Goal: Use online tool/utility: Utilize a website feature to perform a specific function

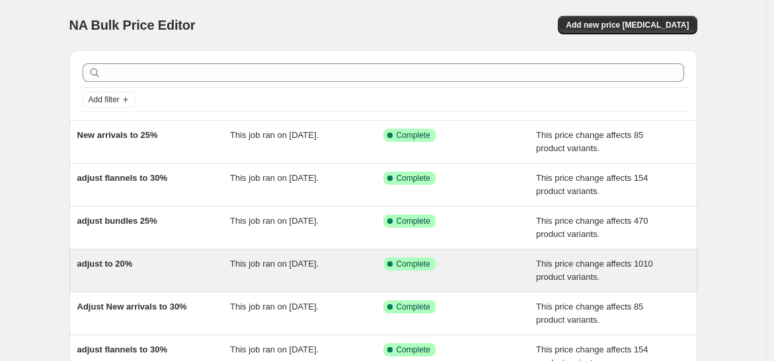
click at [161, 258] on div "adjust to 20%" at bounding box center [153, 271] width 153 height 26
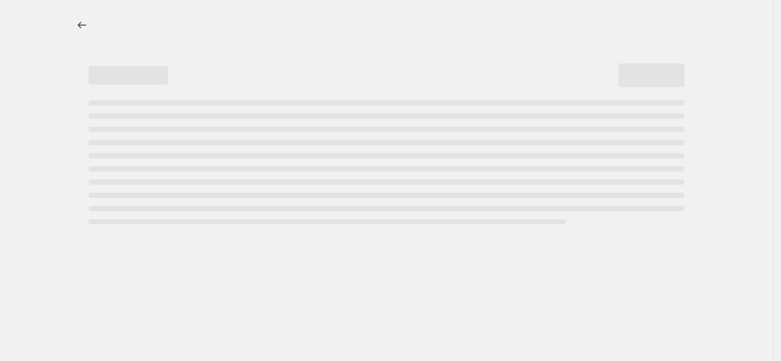
select select "pcap"
select select "no_change"
select select "collection"
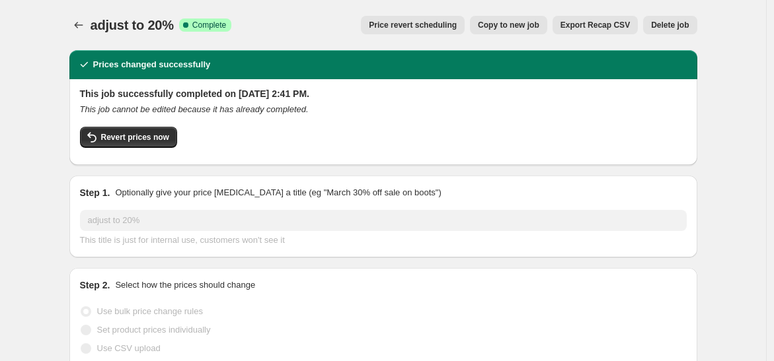
click at [512, 23] on span "Copy to new job" at bounding box center [508, 25] width 61 height 11
select select "pcap"
select select "no_change"
select select "collection"
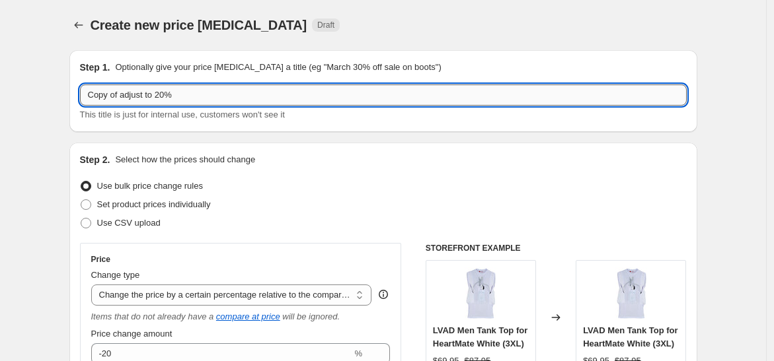
click at [124, 95] on input "Copy of adjust to 20%" at bounding box center [383, 95] width 607 height 21
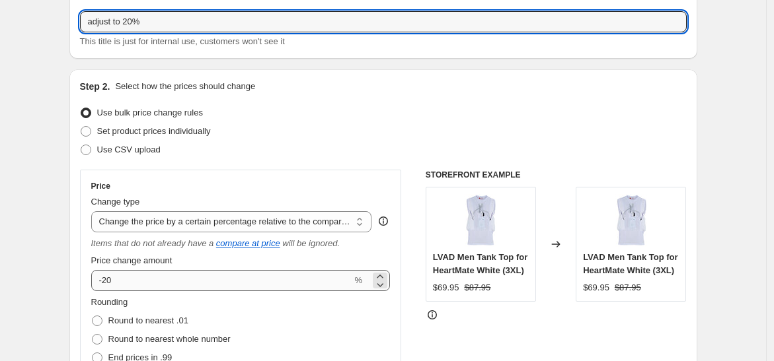
type input "adjust to 20%"
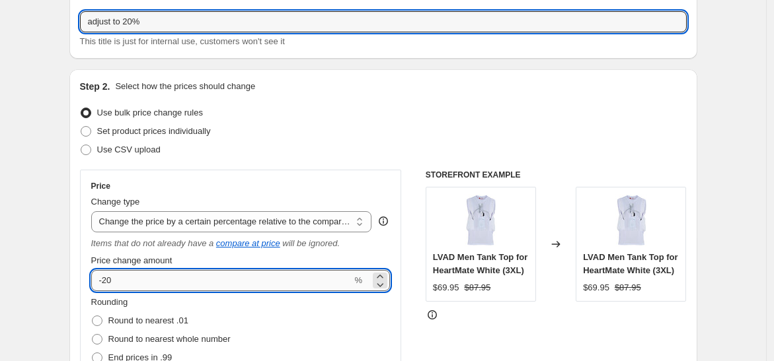
click at [144, 284] on input "-20" at bounding box center [221, 280] width 261 height 21
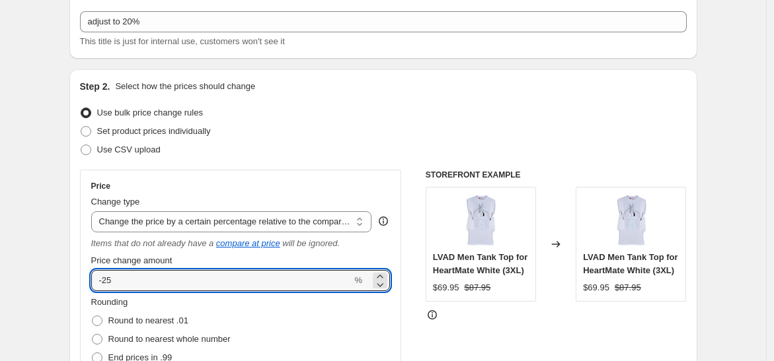
type input "-25"
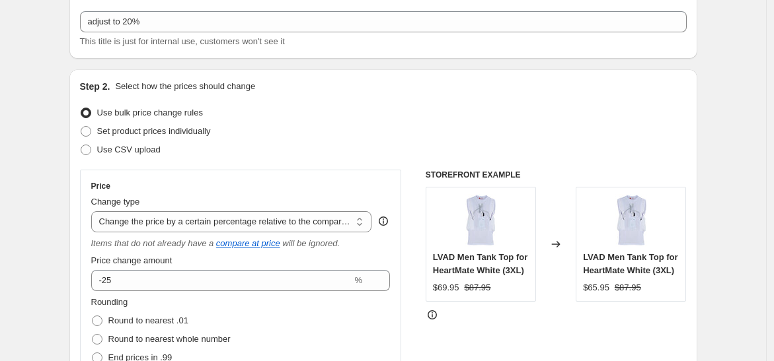
click at [243, 181] on div "Price" at bounding box center [240, 186] width 299 height 11
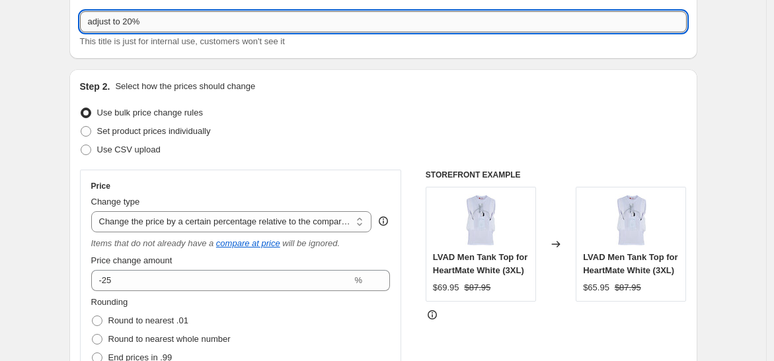
click at [133, 22] on input "adjust to 20%" at bounding box center [383, 21] width 607 height 21
type input "adjust to 25%"
click at [300, 117] on div "Use bulk price change rules" at bounding box center [383, 113] width 607 height 19
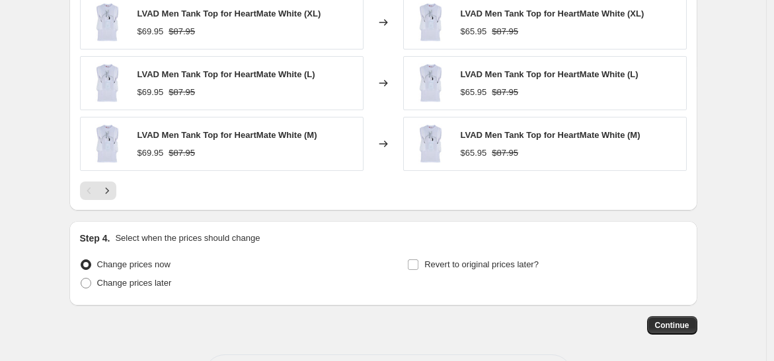
scroll to position [1126, 0]
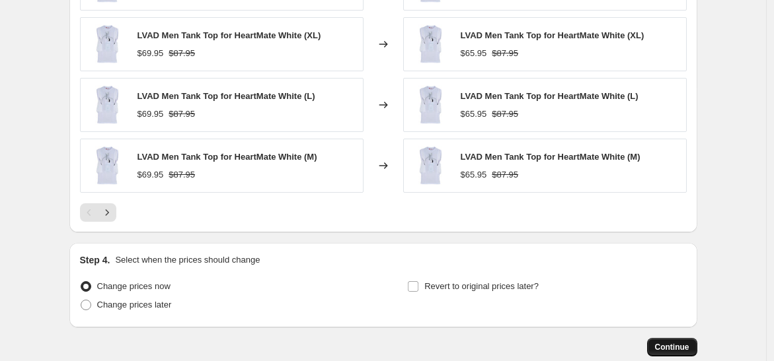
click at [657, 343] on button "Continue" at bounding box center [672, 347] width 50 height 19
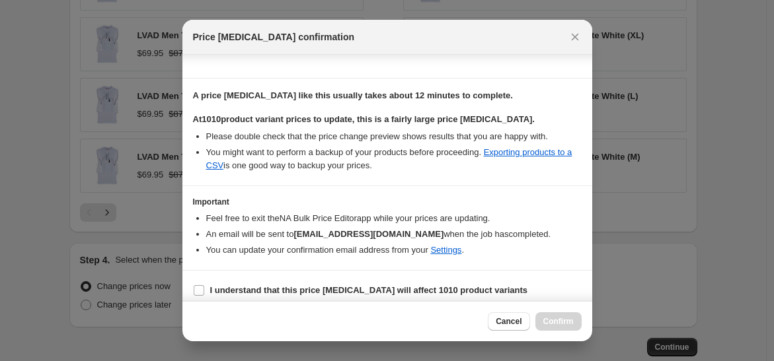
scroll to position [198, 0]
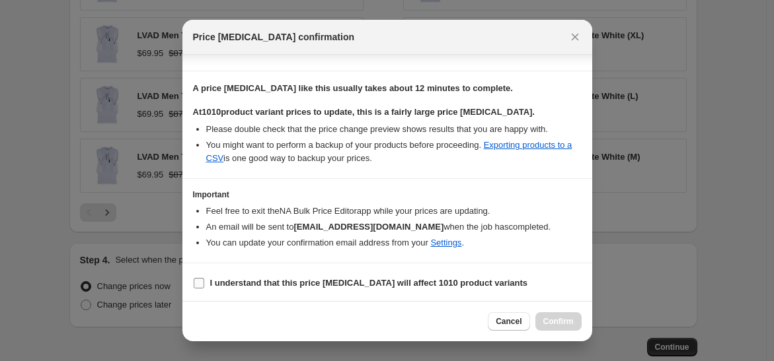
click at [238, 289] on label "I understand that this price change job will affect 1010 product variants" at bounding box center [360, 283] width 335 height 19
click at [204, 289] on input "I understand that this price change job will affect 1010 product variants" at bounding box center [199, 283] width 11 height 11
checkbox input "true"
click at [551, 326] on span "Confirm" at bounding box center [558, 322] width 30 height 11
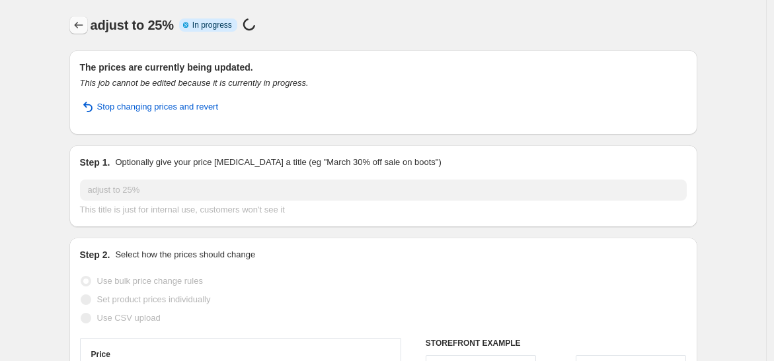
click at [85, 25] on icon "Price change jobs" at bounding box center [78, 25] width 13 height 13
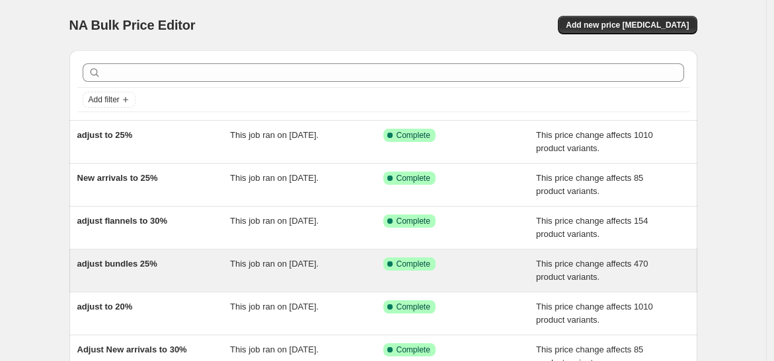
click at [181, 266] on div "adjust bundles 25%" at bounding box center [153, 271] width 153 height 26
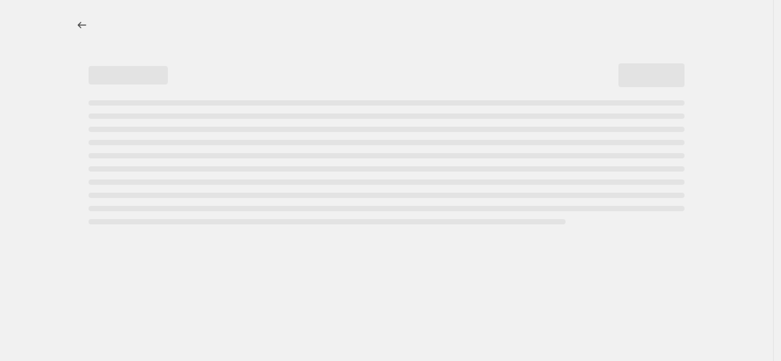
select select "pcap"
select select "no_change"
select select "collection"
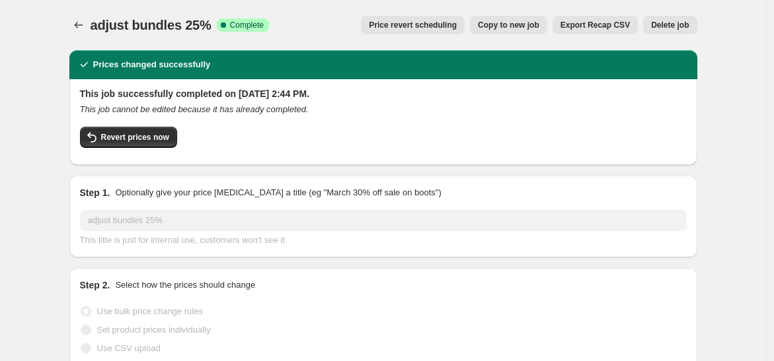
click at [516, 26] on span "Copy to new job" at bounding box center [508, 25] width 61 height 11
select select "pcap"
select select "no_change"
select select "collection"
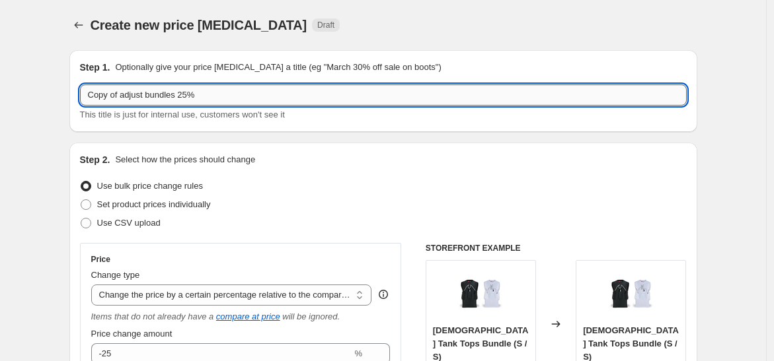
click at [122, 95] on input "Copy of adjust bundles 25%" at bounding box center [383, 95] width 607 height 21
click at [158, 99] on input "adjust bundles 25%" at bounding box center [383, 95] width 607 height 21
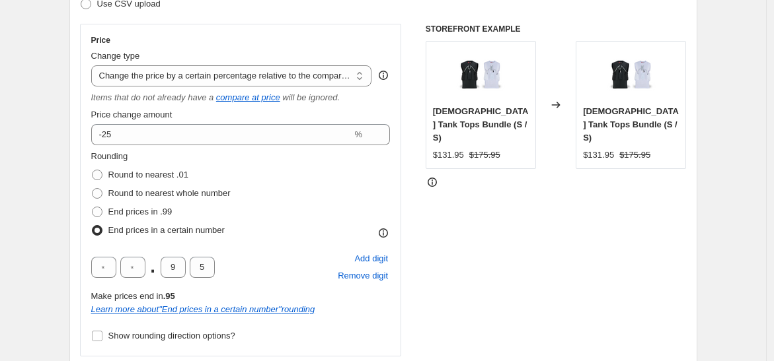
scroll to position [220, 0]
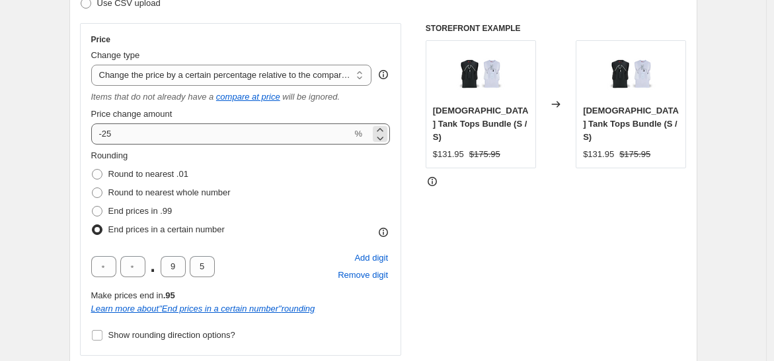
type input "adjust bundles 30%"
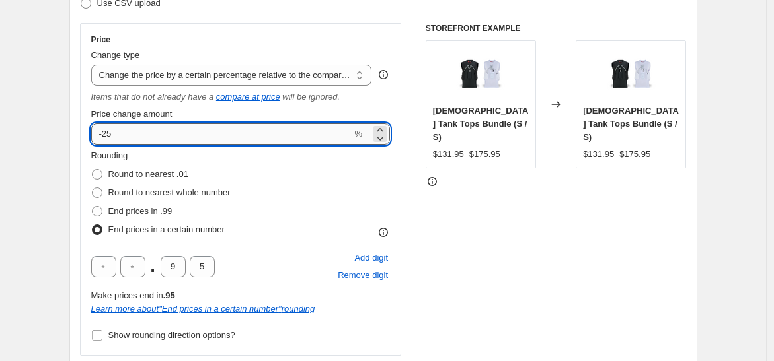
click at [135, 133] on input "-25" at bounding box center [221, 134] width 261 height 21
drag, startPoint x: 106, startPoint y: 133, endPoint x: 123, endPoint y: 133, distance: 17.2
click at [123, 133] on input "-25" at bounding box center [221, 134] width 261 height 21
type input "-30"
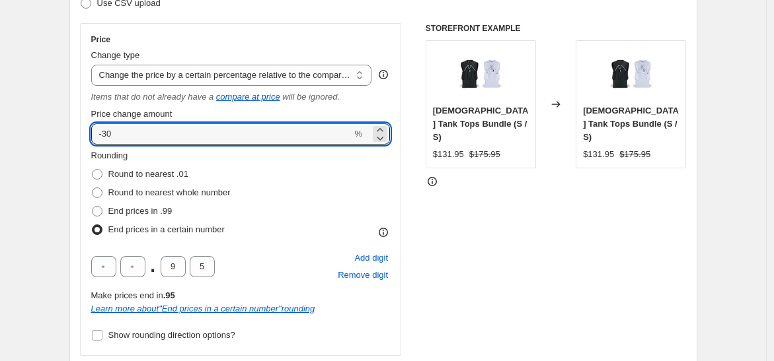
click at [179, 106] on div "Price Change type Change the price to a certain amount Change the price by a ce…" at bounding box center [240, 189] width 299 height 311
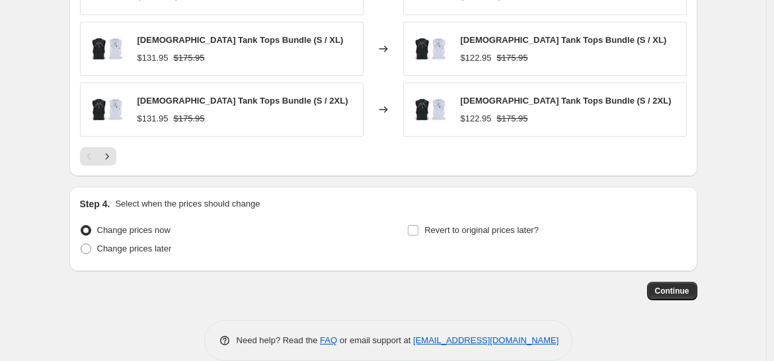
scroll to position [1199, 0]
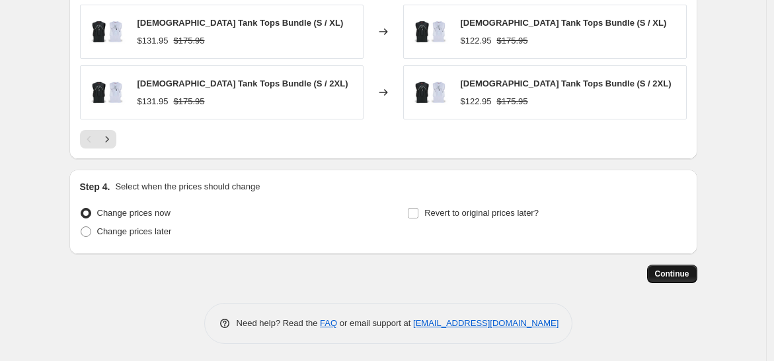
click at [678, 269] on span "Continue" at bounding box center [672, 274] width 34 height 11
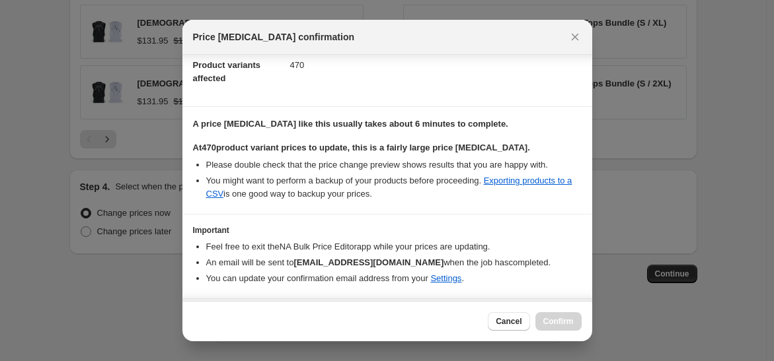
scroll to position [198, 0]
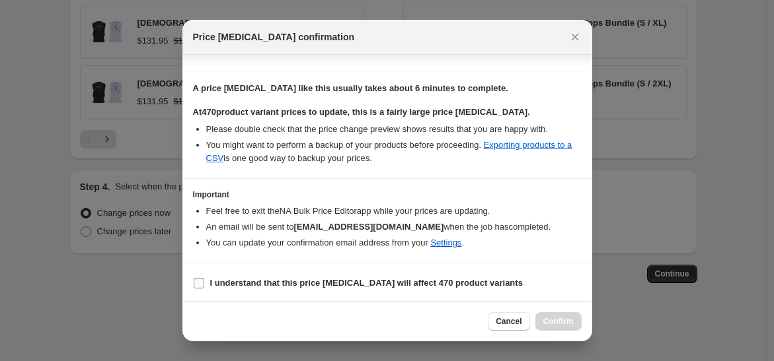
click at [309, 287] on span "I understand that this price change job will affect 470 product variants" at bounding box center [366, 283] width 313 height 13
click at [204, 287] on input "I understand that this price change job will affect 470 product variants" at bounding box center [199, 283] width 11 height 11
checkbox input "true"
click at [551, 328] on button "Confirm" at bounding box center [558, 322] width 46 height 19
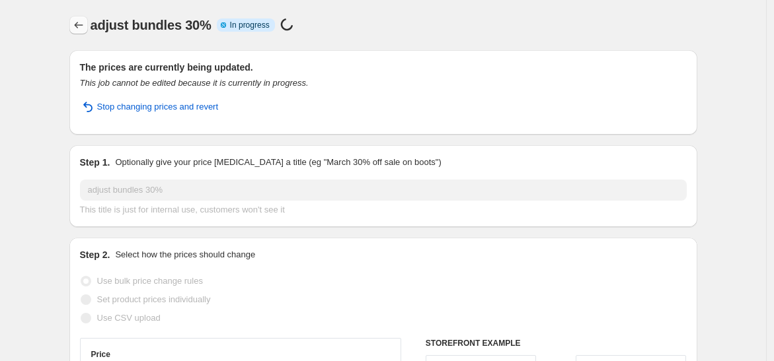
click at [83, 22] on icon "Price change jobs" at bounding box center [78, 25] width 13 height 13
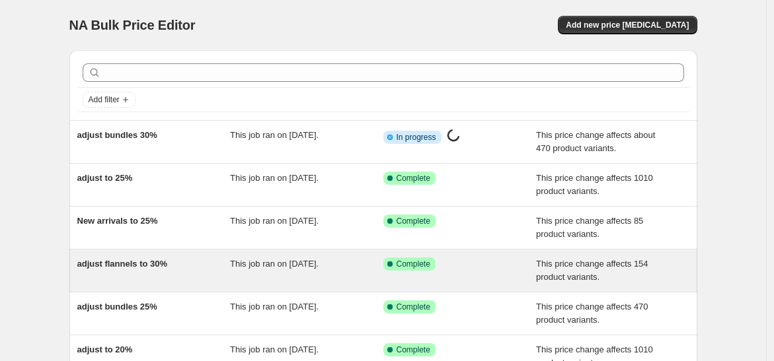
click at [221, 265] on div "adjust flannels to 30%" at bounding box center [153, 271] width 153 height 26
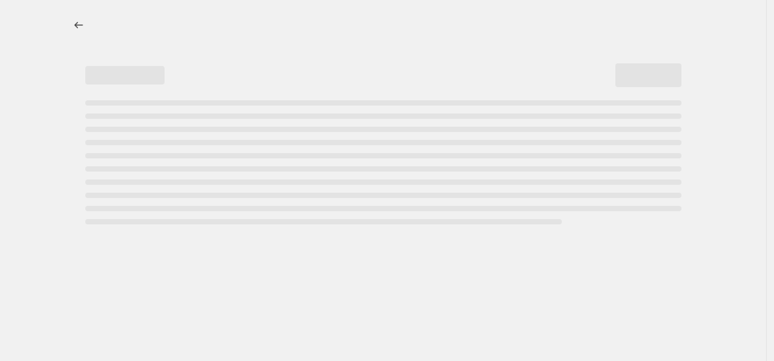
select select "pcap"
select select "no_change"
select select "collection"
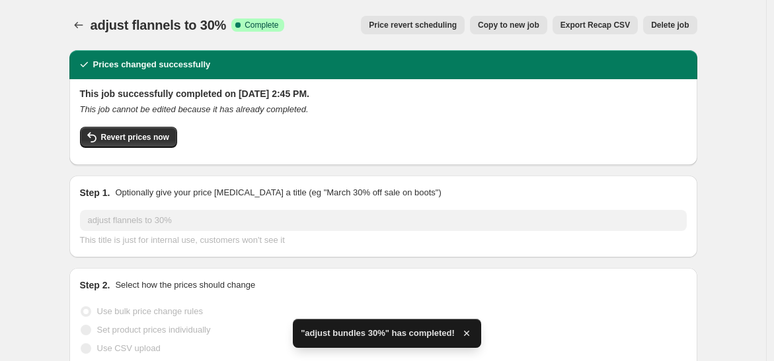
click at [515, 30] on span "Copy to new job" at bounding box center [508, 25] width 61 height 11
select select "pcap"
select select "no_change"
select select "collection"
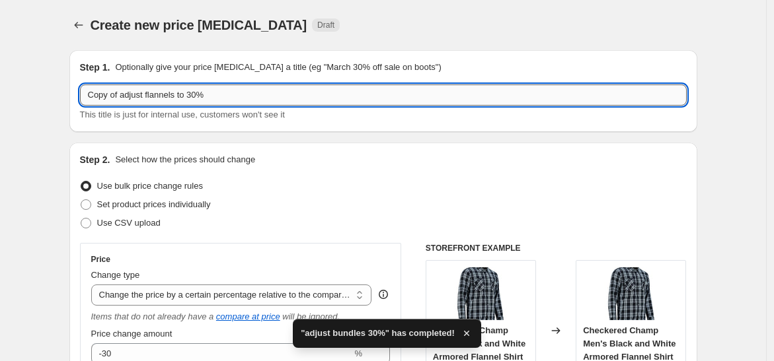
click at [124, 95] on input "Copy of adjust flannels to 30%" at bounding box center [383, 95] width 607 height 21
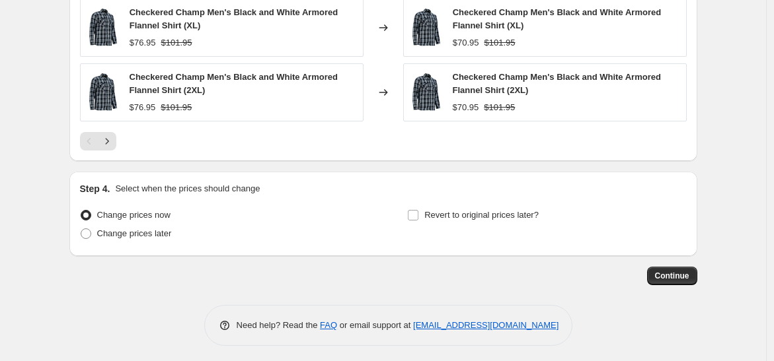
scroll to position [1250, 0]
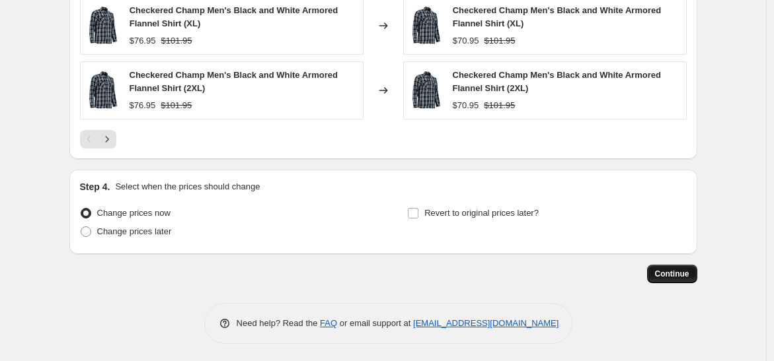
type input "adjust flannels to 30%"
click at [685, 270] on span "Continue" at bounding box center [672, 274] width 34 height 11
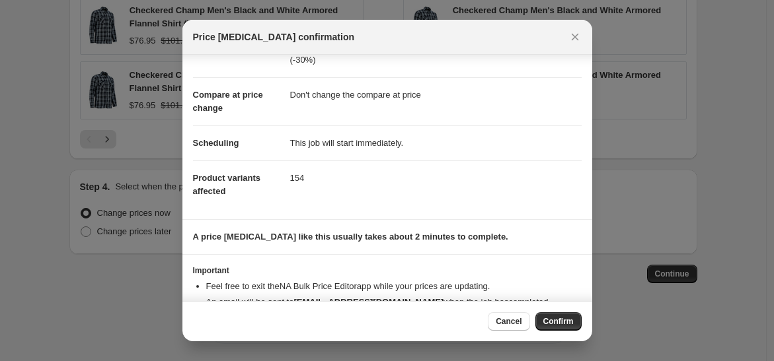
scroll to position [85, 0]
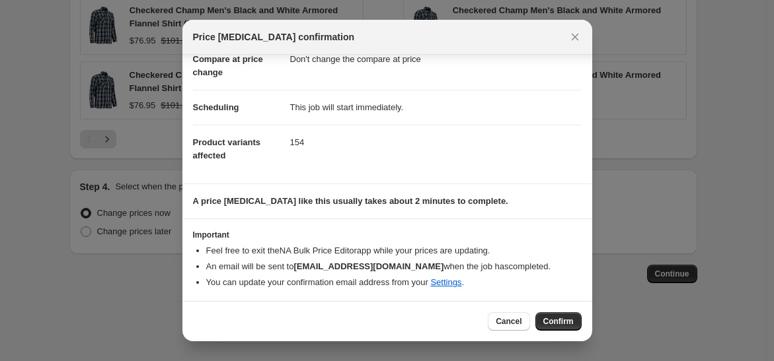
click at [567, 320] on span "Confirm" at bounding box center [558, 322] width 30 height 11
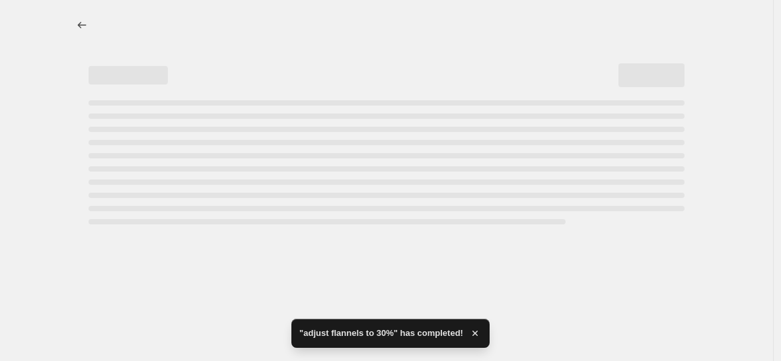
select select "pcap"
select select "no_change"
select select "collection"
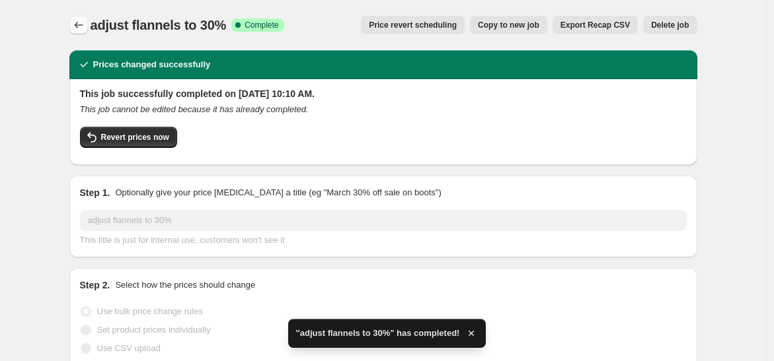
click at [85, 19] on icon "Price change jobs" at bounding box center [78, 25] width 13 height 13
